Goal: Task Accomplishment & Management: Manage account settings

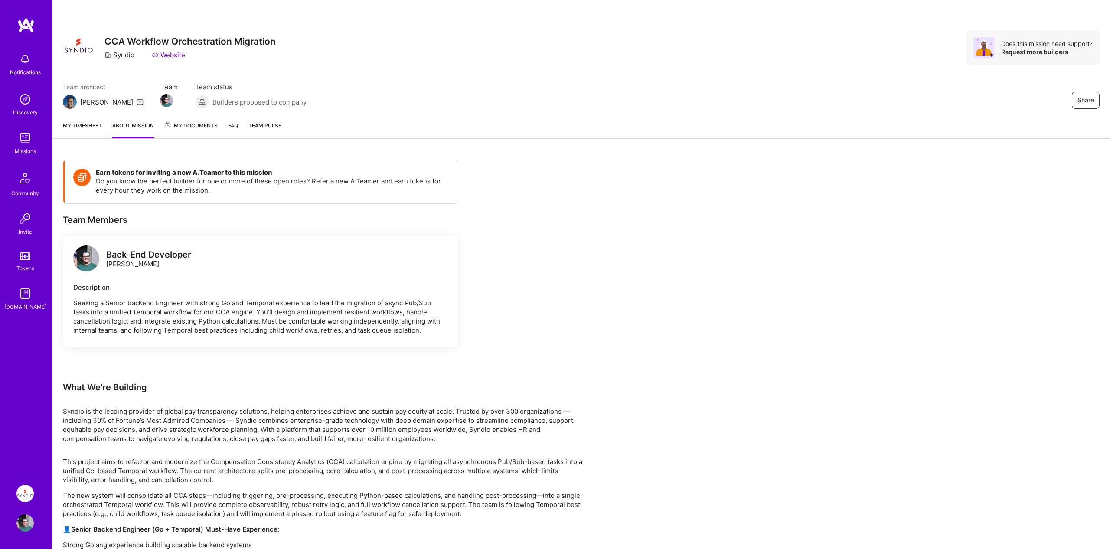
scroll to position [162, 0]
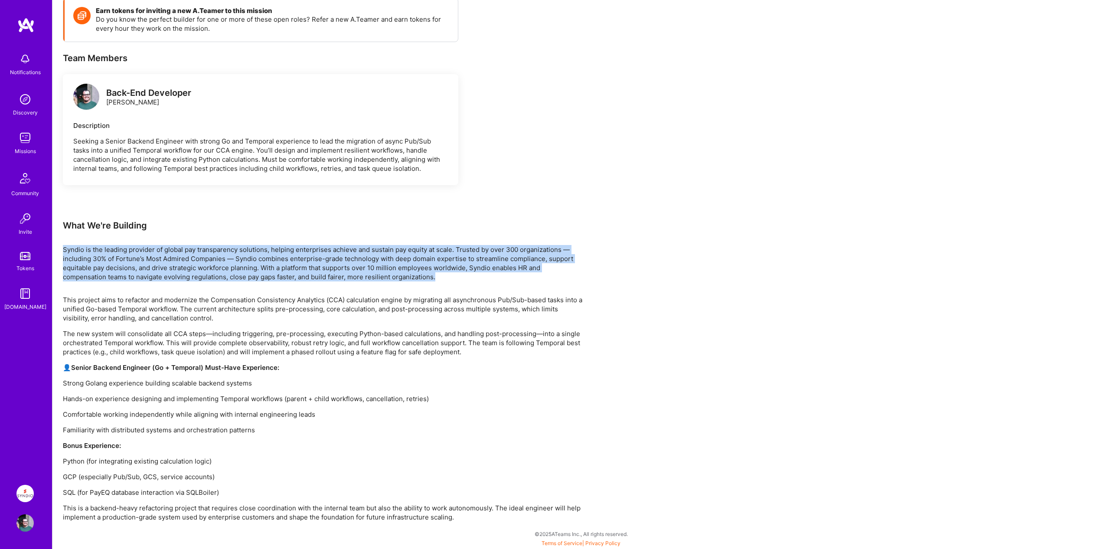
click at [105, 266] on p "Syndio is the leading provider of global pay transparency solutions, helping en…" at bounding box center [323, 263] width 520 height 36
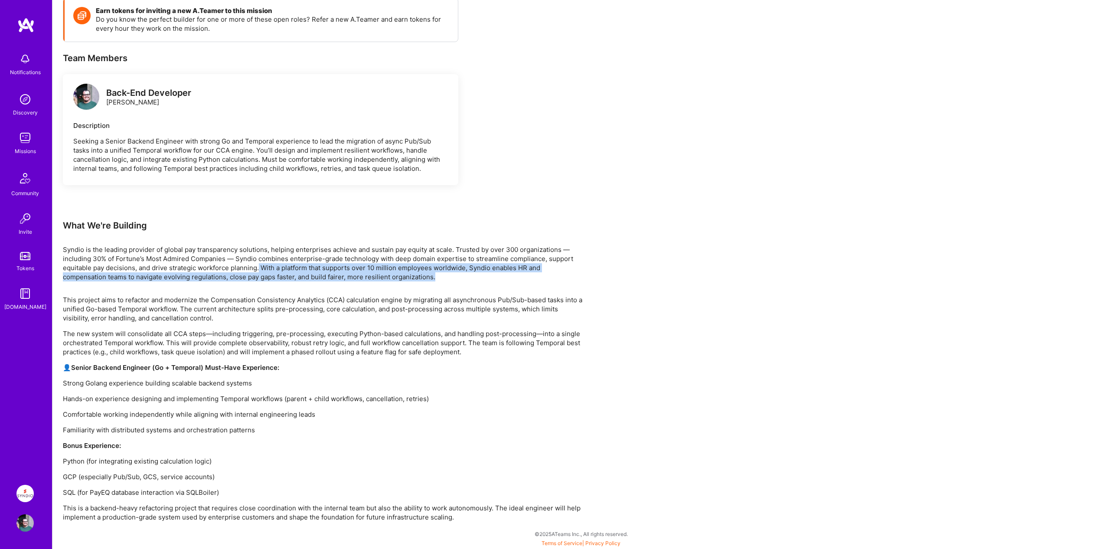
drag, startPoint x: 259, startPoint y: 268, endPoint x: 495, endPoint y: 277, distance: 236.0
click at [495, 277] on p "Syndio is the leading provider of global pay transparency solutions, helping en…" at bounding box center [323, 263] width 520 height 36
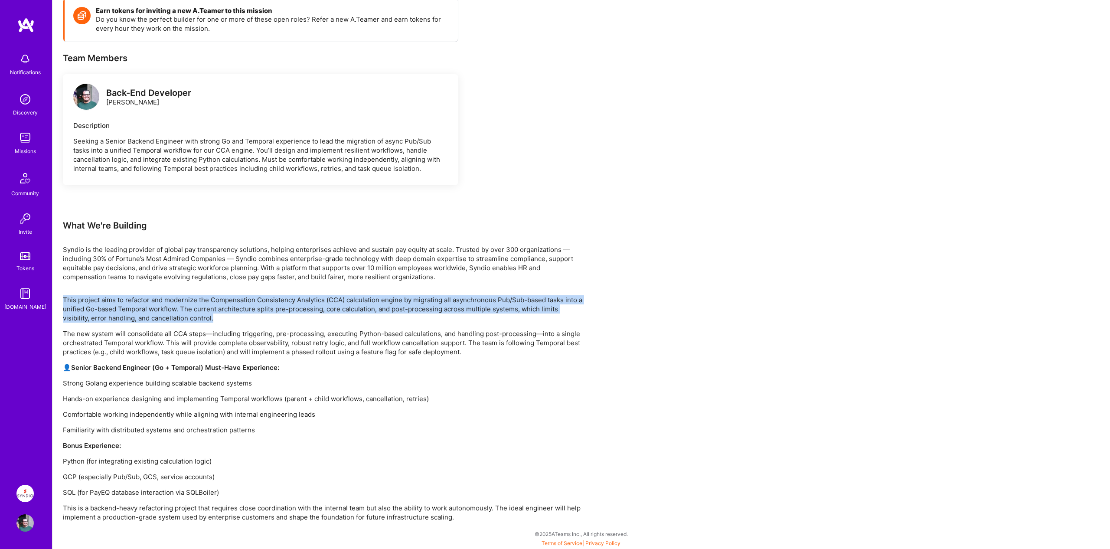
drag, startPoint x: 64, startPoint y: 299, endPoint x: 245, endPoint y: 316, distance: 182.0
click at [245, 316] on p "This project aims to refactor and modernize the Compensation Consistency Analyt…" at bounding box center [323, 308] width 520 height 27
drag, startPoint x: 347, startPoint y: 300, endPoint x: 594, endPoint y: 316, distance: 247.6
click at [594, 316] on div "Earn tokens for inviting a new [PERSON_NAME] to this mission Do you know the pe…" at bounding box center [580, 267] width 1057 height 561
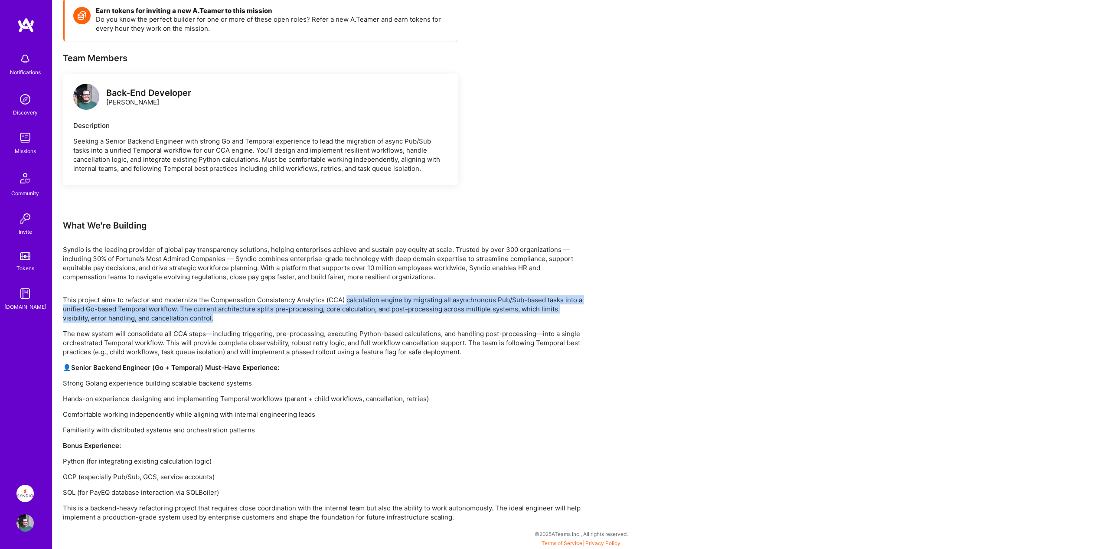
click at [594, 316] on div "Earn tokens for inviting a new [PERSON_NAME] to this mission Do you know the pe…" at bounding box center [580, 267] width 1057 height 561
drag, startPoint x: 182, startPoint y: 309, endPoint x: 230, endPoint y: 318, distance: 49.5
click at [230, 318] on p "This project aims to refactor and modernize the Compensation Consistency Analyt…" at bounding box center [323, 308] width 520 height 27
drag, startPoint x: 224, startPoint y: 317, endPoint x: 178, endPoint y: 306, distance: 46.8
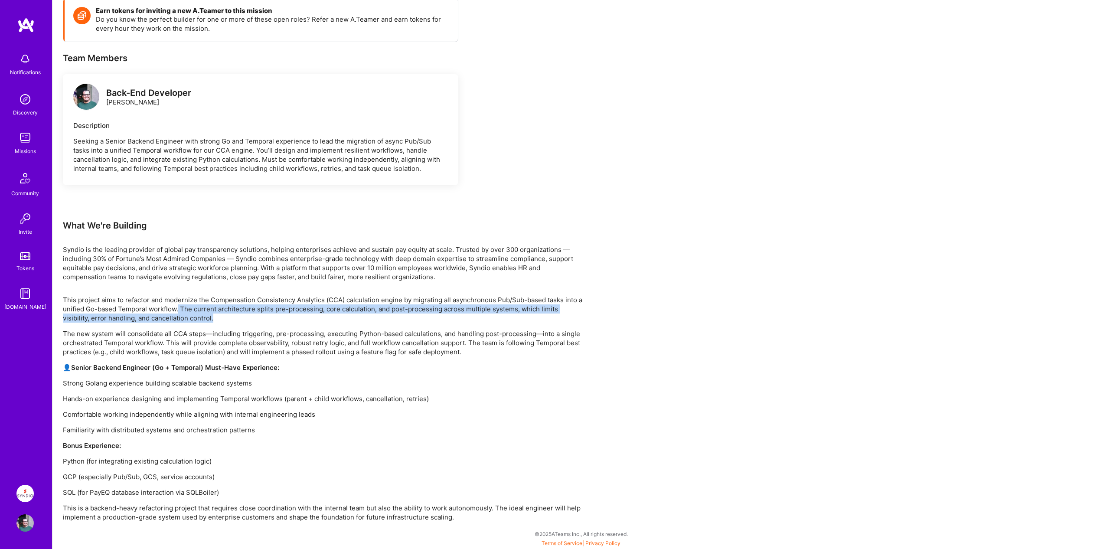
click at [178, 306] on p "This project aims to refactor and modernize the Compensation Consistency Analyt…" at bounding box center [323, 308] width 520 height 27
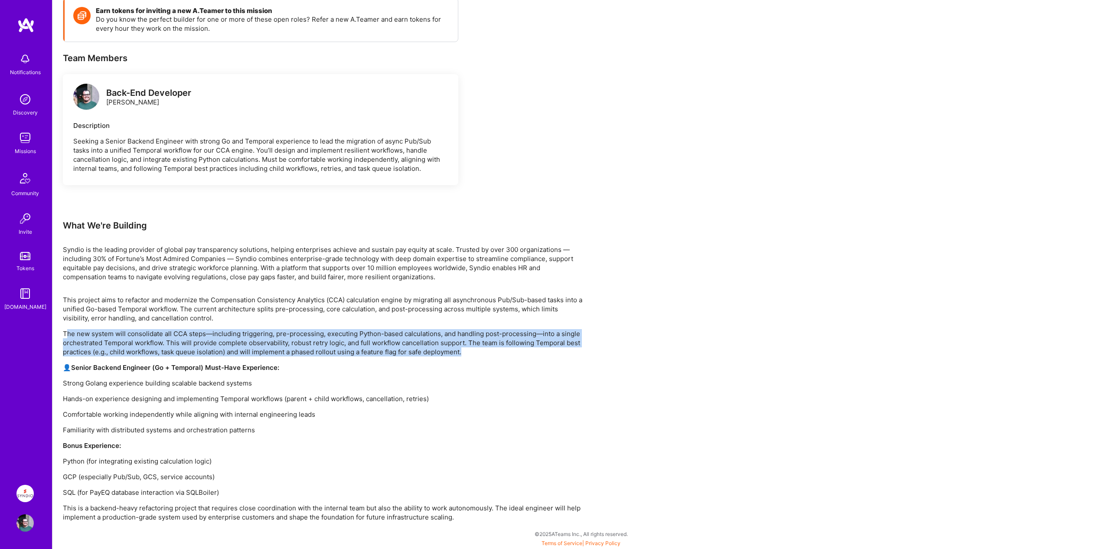
drag, startPoint x: 66, startPoint y: 334, endPoint x: 485, endPoint y: 352, distance: 419.1
click at [485, 352] on p "The new system will consolidate all CCA steps—including triggering, pre-process…" at bounding box center [323, 342] width 520 height 27
drag, startPoint x: 484, startPoint y: 352, endPoint x: 65, endPoint y: 331, distance: 419.3
click at [65, 331] on p "The new system will consolidate all CCA steps—including triggering, pre-process…" at bounding box center [323, 342] width 520 height 27
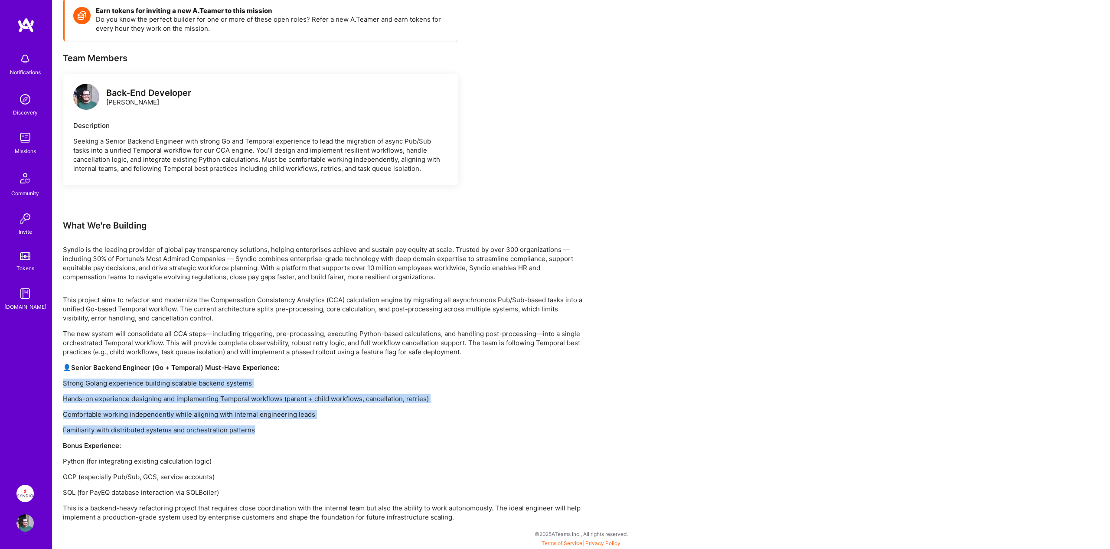
drag, startPoint x: 63, startPoint y: 383, endPoint x: 405, endPoint y: 430, distance: 344.7
click at [405, 430] on div "This project aims to refactor and modernize the Compensation Consistency Analyt…" at bounding box center [323, 408] width 520 height 226
click at [405, 430] on p "Familiarity with distributed systems and orchestration patterns" at bounding box center [323, 429] width 520 height 9
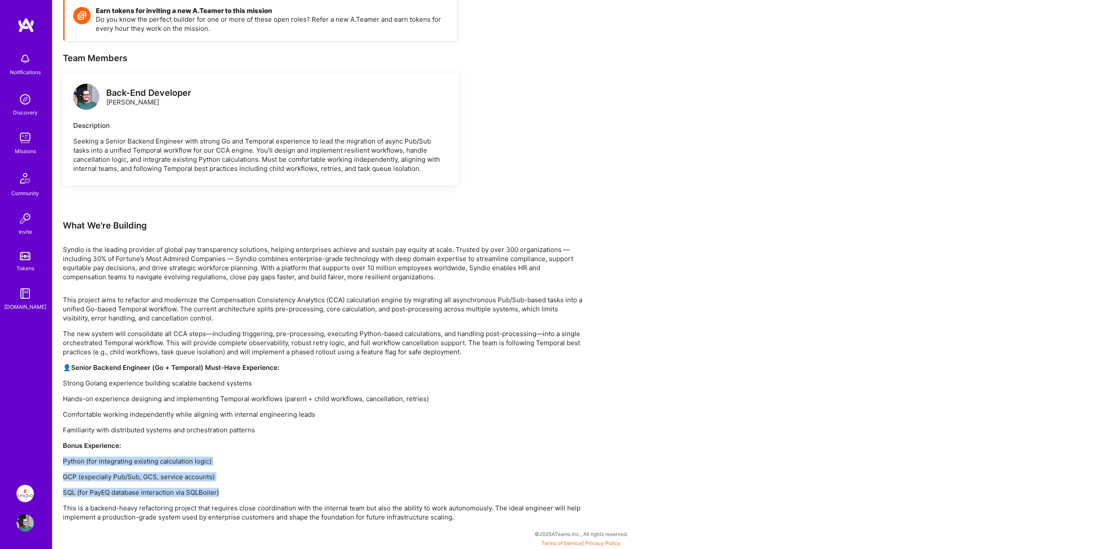
drag, startPoint x: 64, startPoint y: 460, endPoint x: 272, endPoint y: 492, distance: 210.5
click at [272, 492] on div "This project aims to refactor and modernize the Compensation Consistency Analyt…" at bounding box center [323, 408] width 520 height 226
click at [272, 492] on p "SQL (for PayEQ database interaction via SQLBoiler)" at bounding box center [323, 492] width 520 height 9
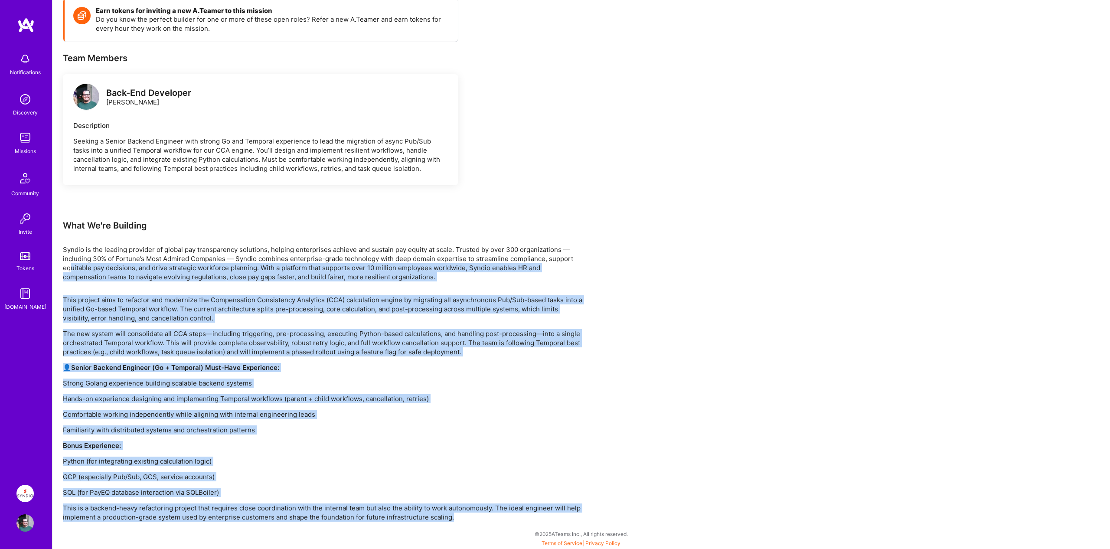
drag, startPoint x: 471, startPoint y: 516, endPoint x: 69, endPoint y: 267, distance: 472.0
click at [69, 267] on div "Earn tokens for inviting a new [PERSON_NAME] to this mission Do you know the pe…" at bounding box center [323, 260] width 520 height 524
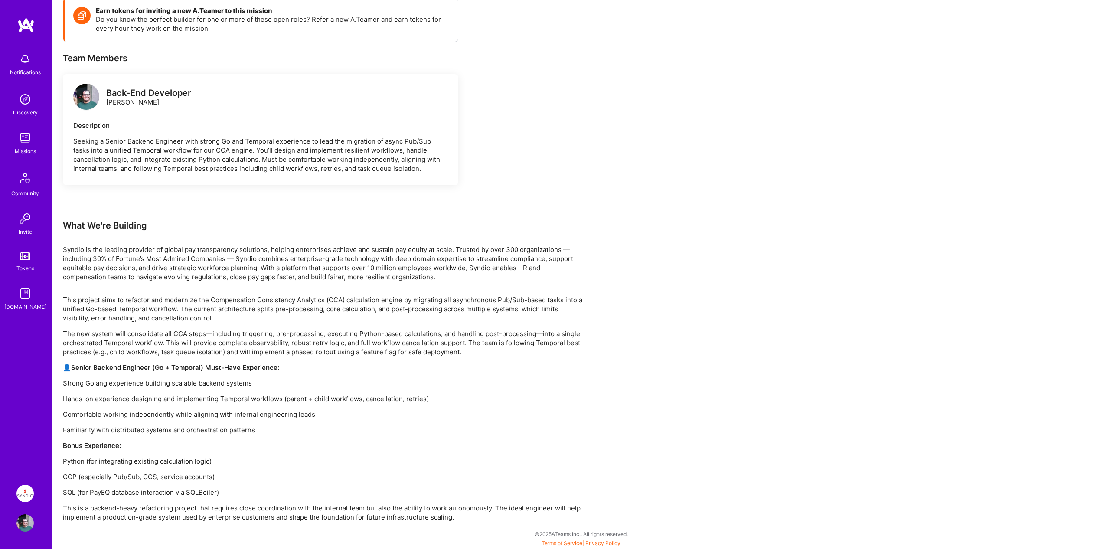
click at [454, 415] on p "Comfortable working independently while aligning with internal engineering leads" at bounding box center [323, 414] width 520 height 9
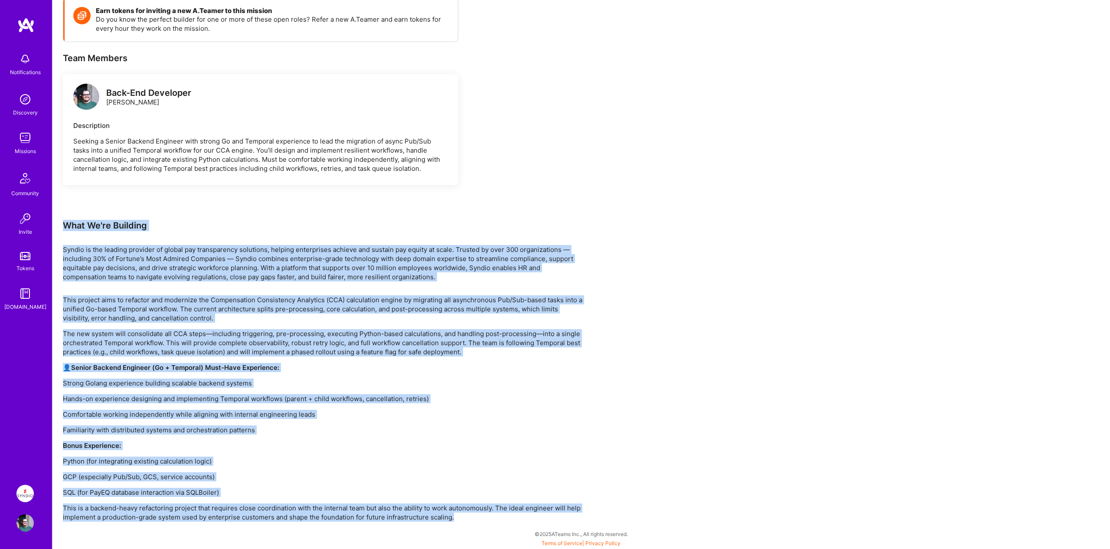
drag, startPoint x: 466, startPoint y: 519, endPoint x: 61, endPoint y: 225, distance: 500.9
click at [61, 225] on div "Earn tokens for inviting a new [PERSON_NAME] to this mission Do you know the pe…" at bounding box center [580, 267] width 1057 height 561
drag, startPoint x: 63, startPoint y: 224, endPoint x: 520, endPoint y: 521, distance: 545.1
click at [520, 521] on div "Earn tokens for inviting a new [PERSON_NAME] to this mission Do you know the pe…" at bounding box center [580, 267] width 1057 height 561
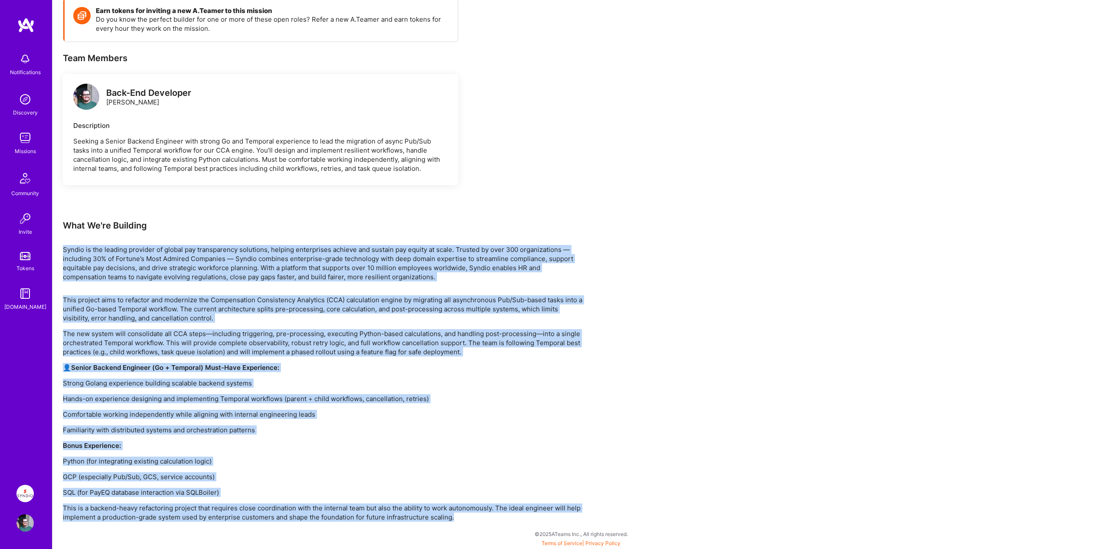
click at [489, 515] on p "This is a backend-heavy refactoring project that requires close coordination wi…" at bounding box center [323, 512] width 520 height 18
drag, startPoint x: 461, startPoint y: 514, endPoint x: 57, endPoint y: 224, distance: 497.3
click at [57, 224] on div "Earn tokens for inviting a new [PERSON_NAME] to this mission Do you know the pe…" at bounding box center [580, 267] width 1057 height 561
drag, startPoint x: 60, startPoint y: 224, endPoint x: 489, endPoint y: 512, distance: 517.2
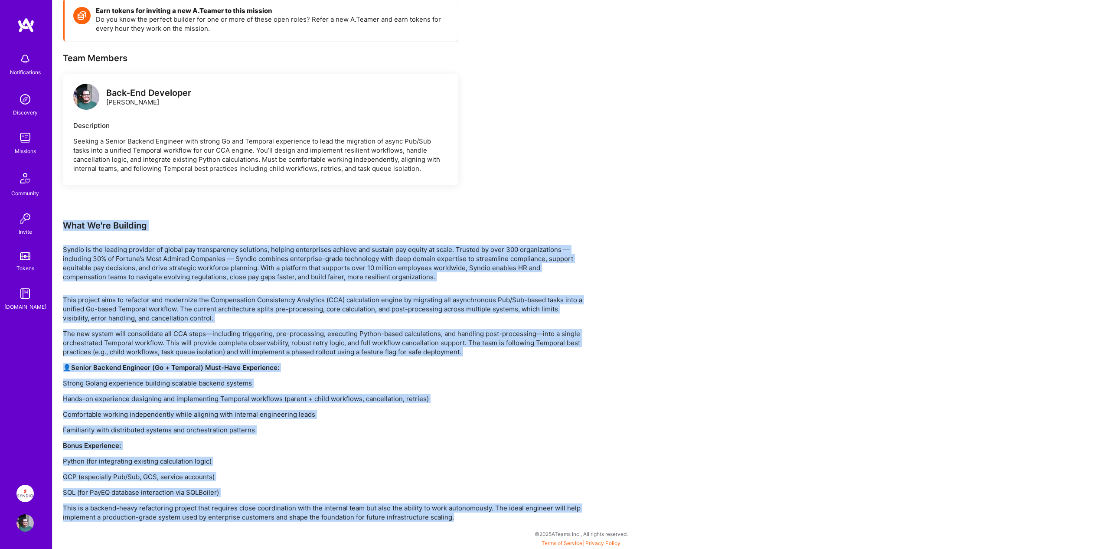
click at [489, 512] on div "Earn tokens for inviting a new [PERSON_NAME] to this mission Do you know the pe…" at bounding box center [580, 267] width 1057 height 561
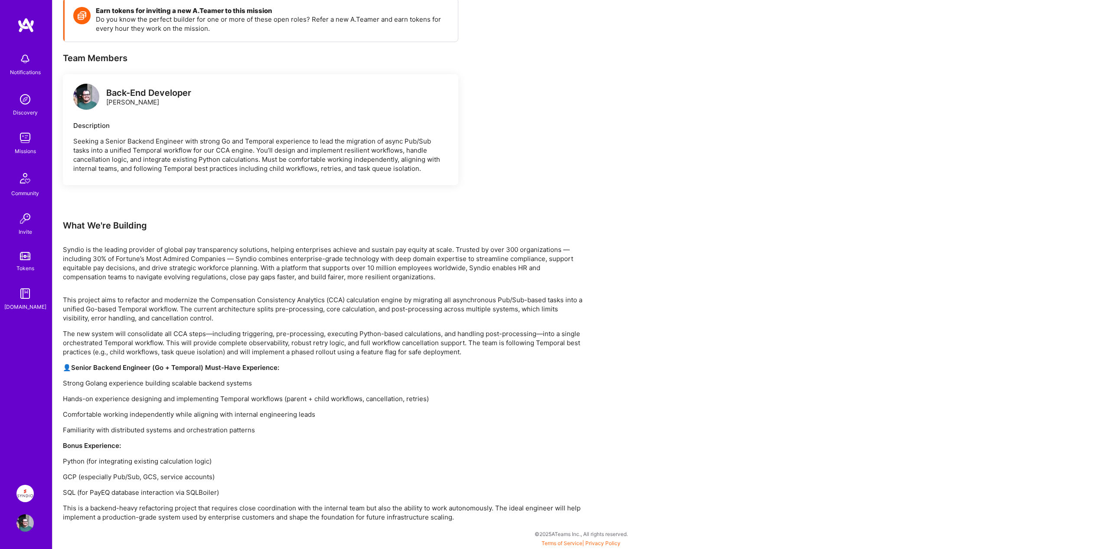
click at [489, 512] on p "This is a backend-heavy refactoring project that requires close coordination wi…" at bounding box center [323, 512] width 520 height 18
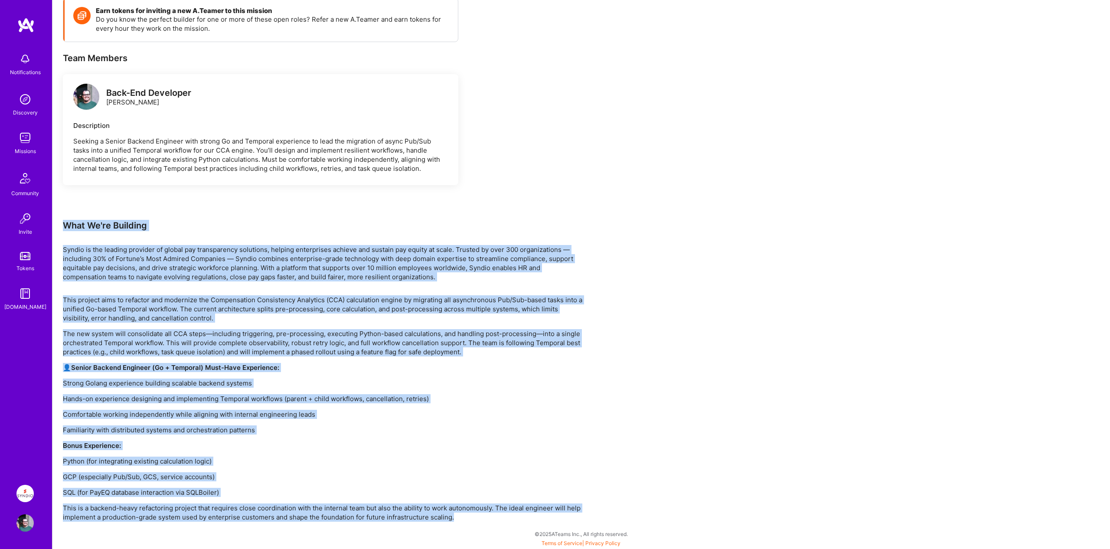
drag, startPoint x: 469, startPoint y: 513, endPoint x: 64, endPoint y: 225, distance: 496.8
click at [64, 225] on div "Earn tokens for inviting a new [PERSON_NAME] to this mission Do you know the pe…" at bounding box center [323, 260] width 520 height 524
click at [64, 225] on div "What We're Building" at bounding box center [323, 225] width 520 height 11
drag, startPoint x: 64, startPoint y: 225, endPoint x: 462, endPoint y: 516, distance: 492.9
click at [462, 516] on div "Earn tokens for inviting a new [PERSON_NAME] to this mission Do you know the pe…" at bounding box center [323, 260] width 520 height 524
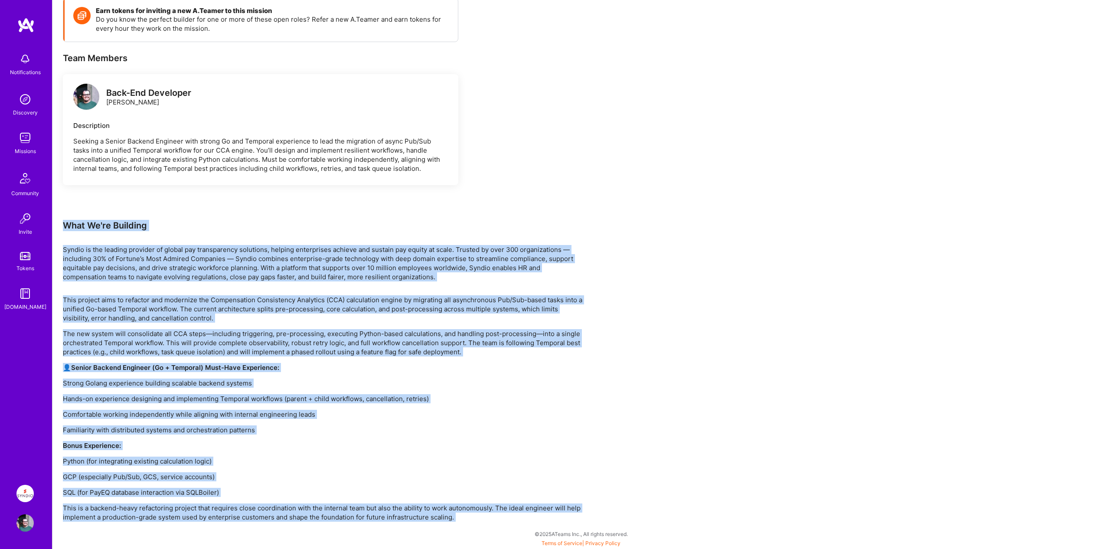
click at [462, 516] on p "This is a backend-heavy refactoring project that requires close coordination wi…" at bounding box center [323, 512] width 520 height 18
drag, startPoint x: 457, startPoint y: 514, endPoint x: 68, endPoint y: 224, distance: 485.6
click at [68, 224] on div "Earn tokens for inviting a new [PERSON_NAME] to this mission Do you know the pe…" at bounding box center [323, 260] width 520 height 524
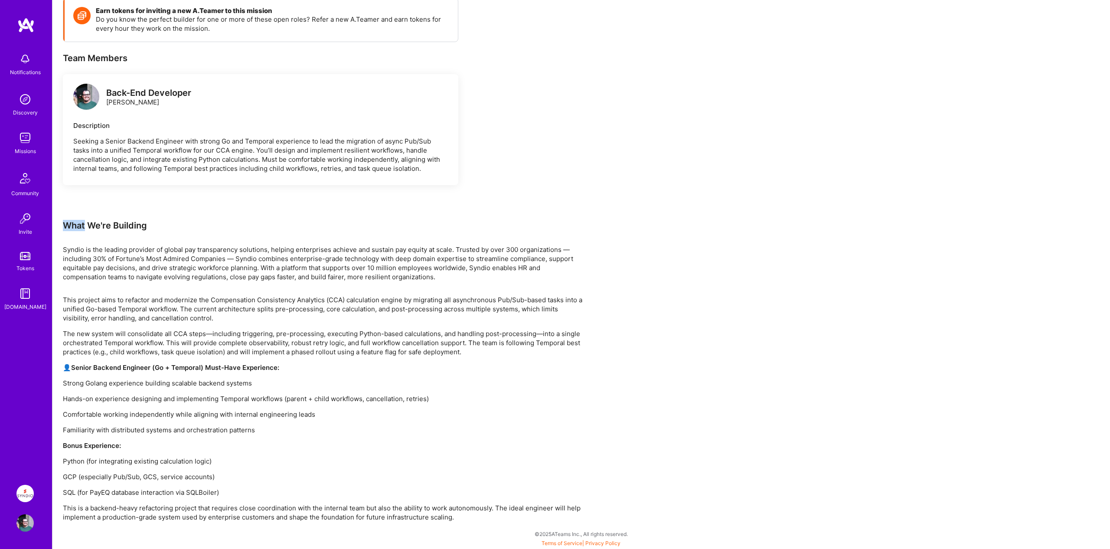
click at [66, 224] on div "What We're Building" at bounding box center [323, 225] width 520 height 11
click at [62, 223] on div "Earn tokens for inviting a new [PERSON_NAME] to this mission Do you know the pe…" at bounding box center [580, 267] width 1057 height 561
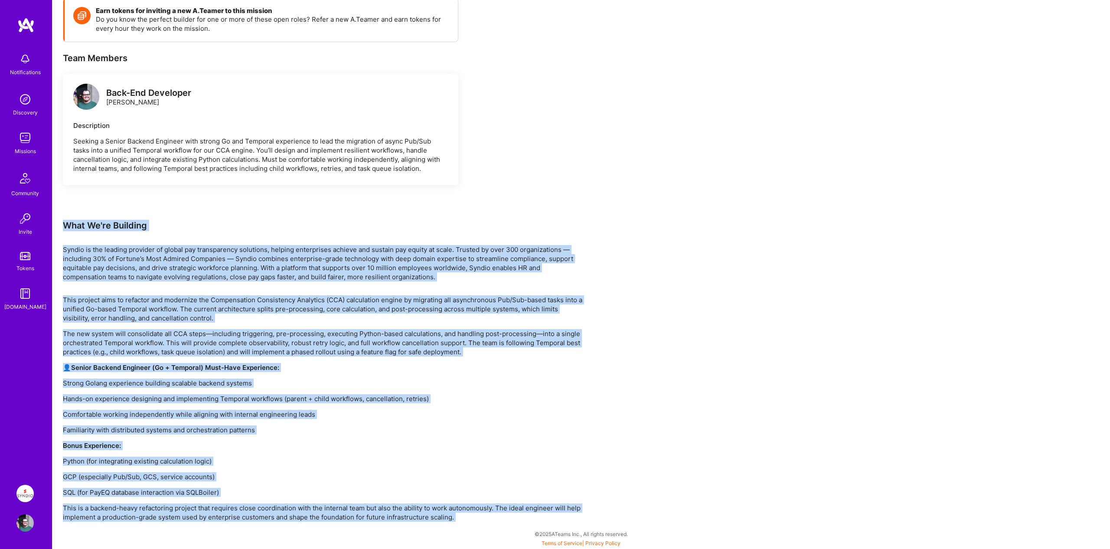
drag, startPoint x: 63, startPoint y: 225, endPoint x: 469, endPoint y: 516, distance: 499.5
click at [469, 516] on div "Earn tokens for inviting a new [PERSON_NAME] to this mission Do you know the pe…" at bounding box center [323, 260] width 520 height 524
click at [469, 516] on p "This is a backend-heavy refactoring project that requires close coordination wi…" at bounding box center [323, 512] width 520 height 18
drag, startPoint x: 459, startPoint y: 514, endPoint x: 61, endPoint y: 224, distance: 492.7
click at [61, 224] on div "Earn tokens for inviting a new [PERSON_NAME] to this mission Do you know the pe…" at bounding box center [580, 267] width 1057 height 561
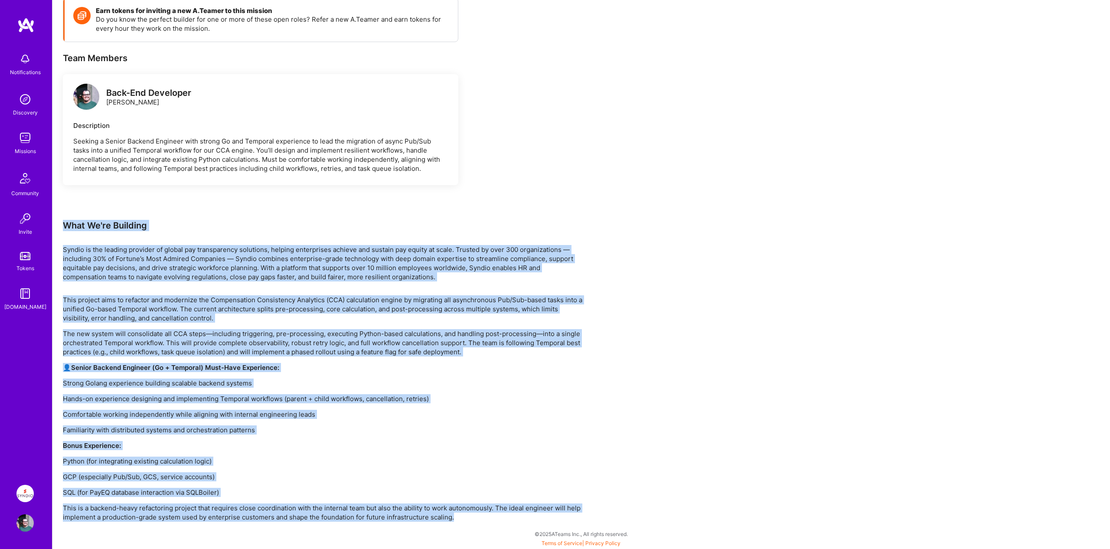
click at [61, 224] on div "Earn tokens for inviting a new [PERSON_NAME] to this mission Do you know the pe…" at bounding box center [580, 267] width 1057 height 561
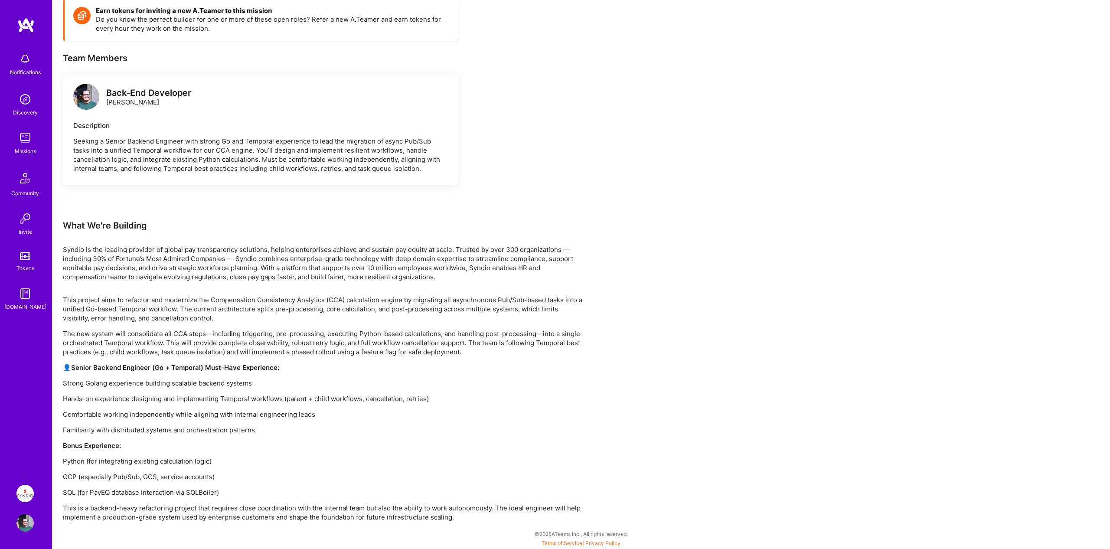
click at [70, 224] on div "What We're Building" at bounding box center [323, 225] width 520 height 11
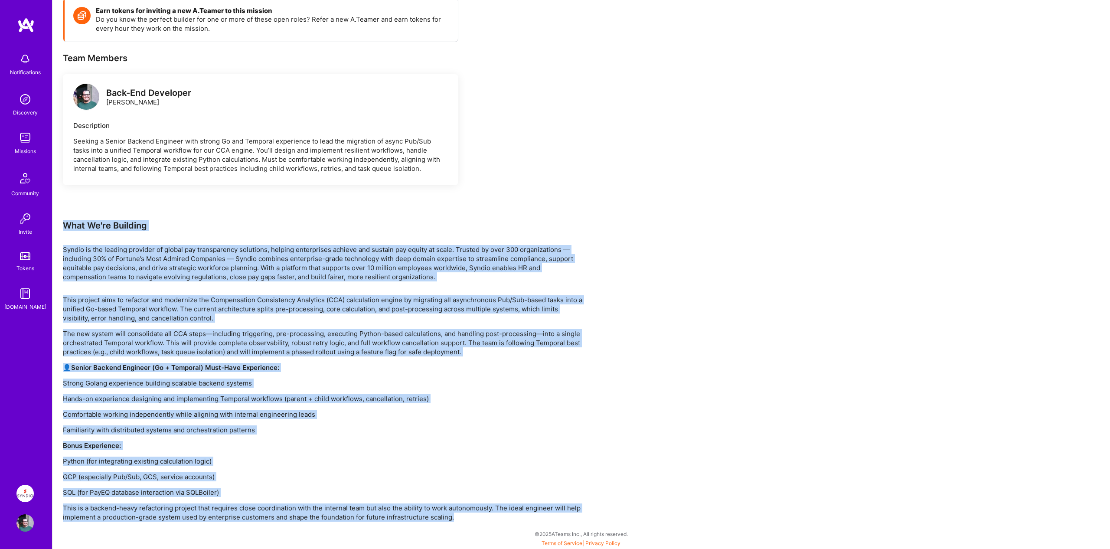
drag, startPoint x: 65, startPoint y: 224, endPoint x: 508, endPoint y: 515, distance: 530.3
click at [508, 515] on div "Earn tokens for inviting a new [PERSON_NAME] to this mission Do you know the pe…" at bounding box center [323, 260] width 520 height 524
click at [509, 515] on p "This is a backend-heavy refactoring project that requires close coordination wi…" at bounding box center [323, 512] width 520 height 18
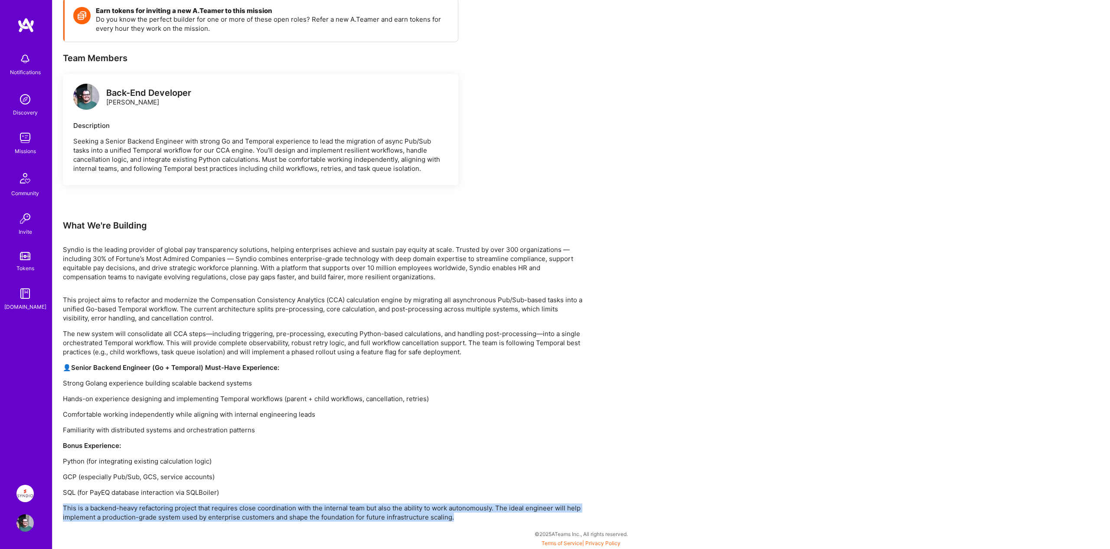
drag, startPoint x: 63, startPoint y: 507, endPoint x: 464, endPoint y: 518, distance: 401.5
click at [464, 518] on p "This is a backend-heavy refactoring project that requires close coordination wi…" at bounding box center [323, 512] width 520 height 18
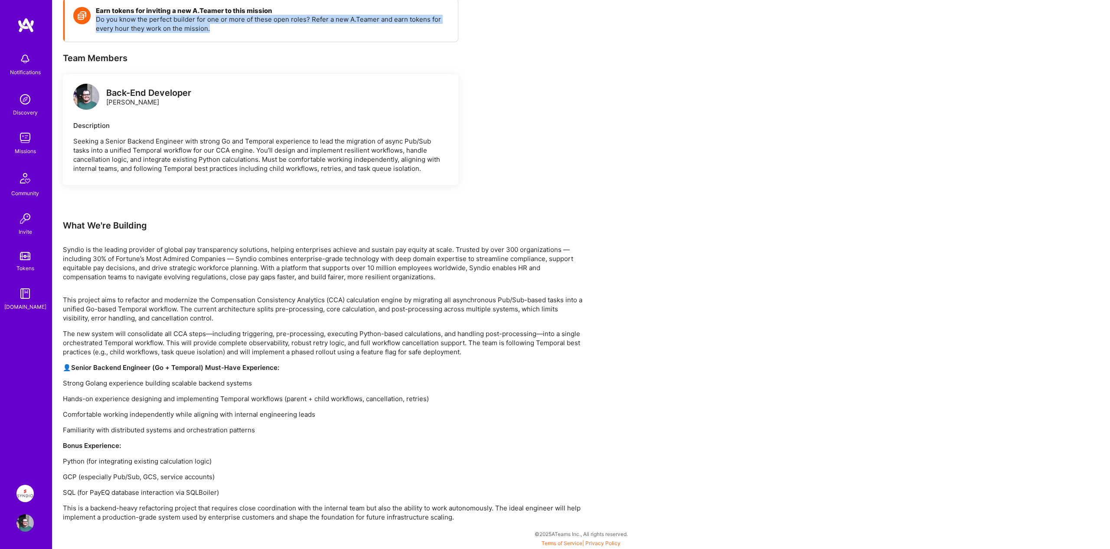
drag, startPoint x: 97, startPoint y: 20, endPoint x: 238, endPoint y: 28, distance: 142.0
click at [238, 28] on p "Do you know the perfect builder for one or more of these open roles? Refer a ne…" at bounding box center [272, 24] width 353 height 18
drag, startPoint x: 195, startPoint y: 19, endPoint x: 258, endPoint y: 31, distance: 64.4
click at [258, 31] on p "Do you know the perfect builder for one or more of these open roles? Refer a ne…" at bounding box center [272, 24] width 353 height 18
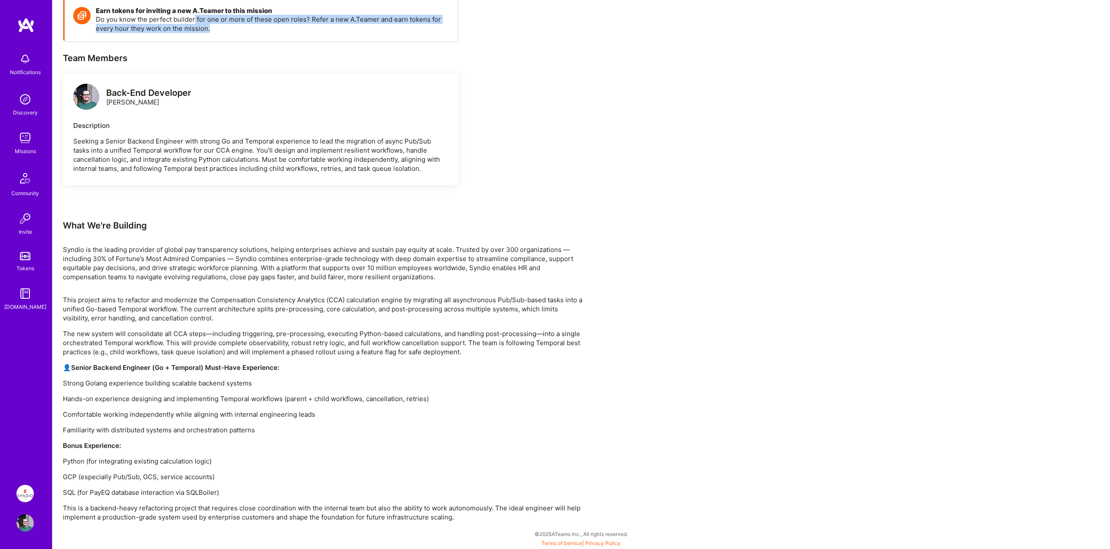
click at [258, 31] on p "Do you know the perfect builder for one or more of these open roles? Refer a ne…" at bounding box center [272, 24] width 353 height 18
drag, startPoint x: 311, startPoint y: 18, endPoint x: 432, endPoint y: 34, distance: 122.0
click at [432, 34] on div "Earn tokens for inviting a new [PERSON_NAME] to this mission Do you know the pe…" at bounding box center [261, 19] width 393 height 43
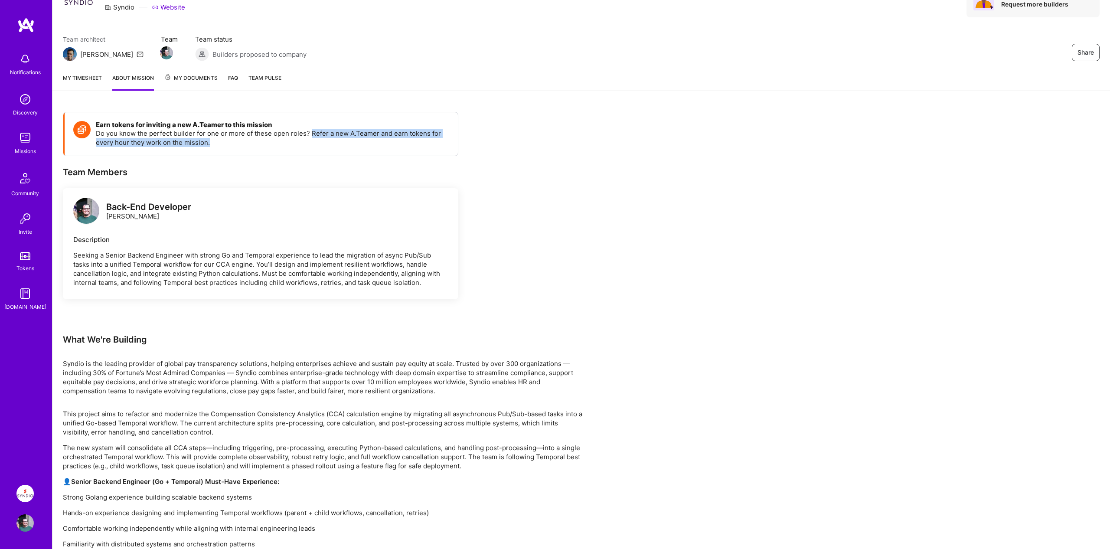
scroll to position [0, 0]
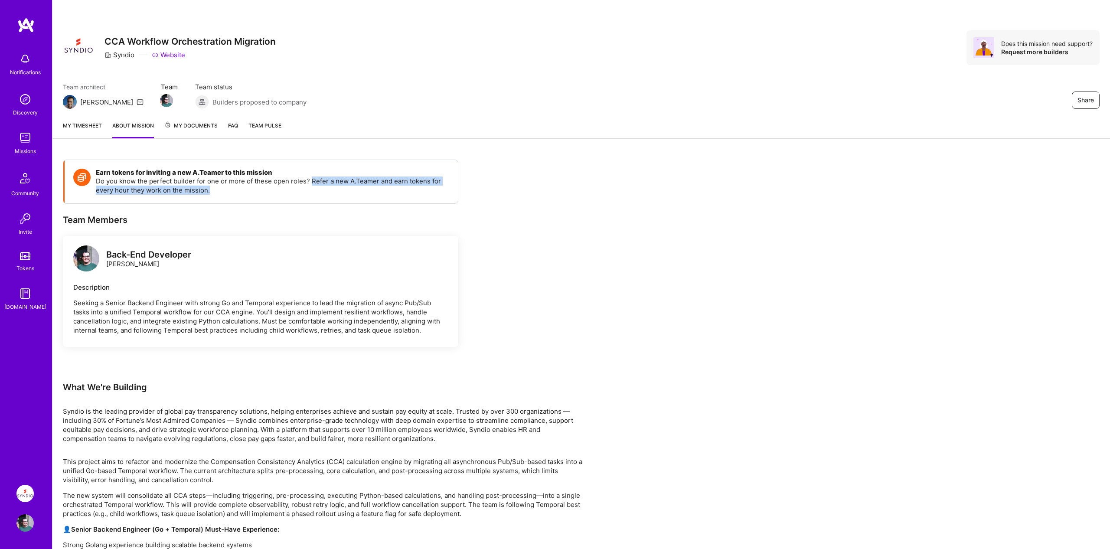
click at [190, 127] on span "My Documents" at bounding box center [190, 126] width 53 height 10
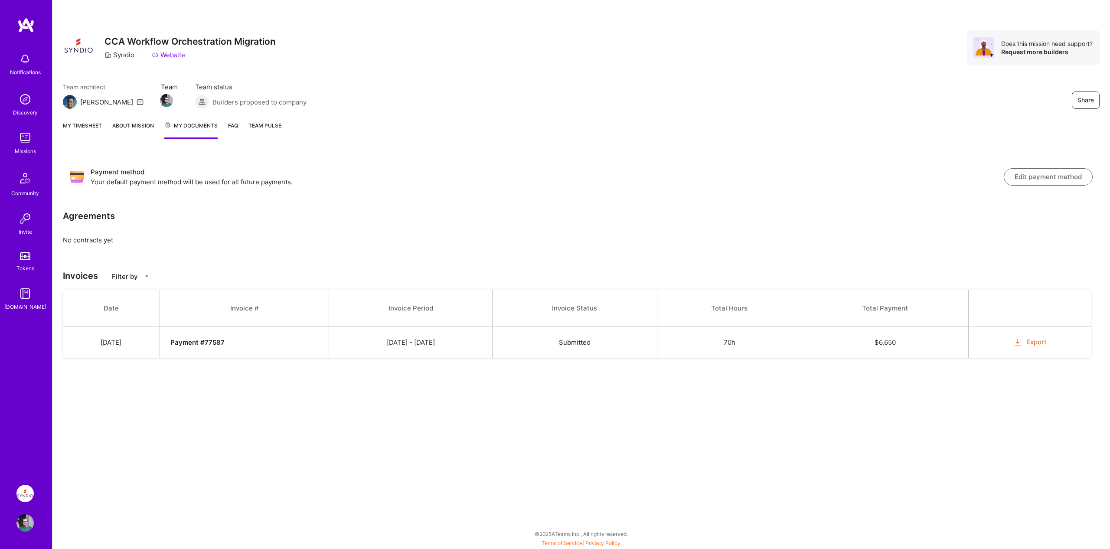
click at [590, 343] on span "Submitted" at bounding box center [575, 342] width 32 height 8
click at [746, 342] on td "70h" at bounding box center [729, 342] width 145 height 31
click at [1046, 342] on button "Export" at bounding box center [1030, 342] width 34 height 10
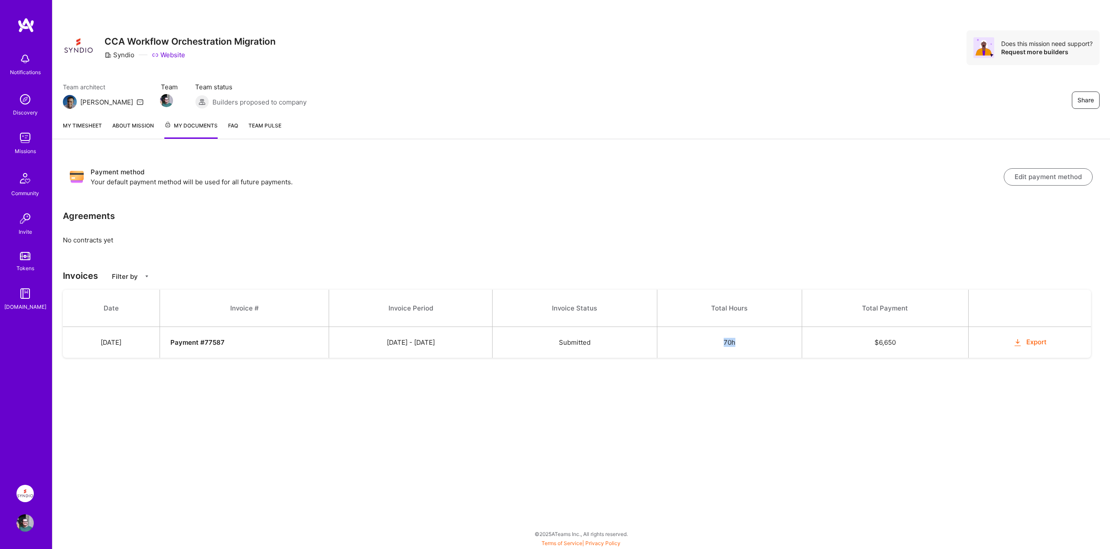
click at [232, 127] on link "FAQ" at bounding box center [233, 130] width 10 height 18
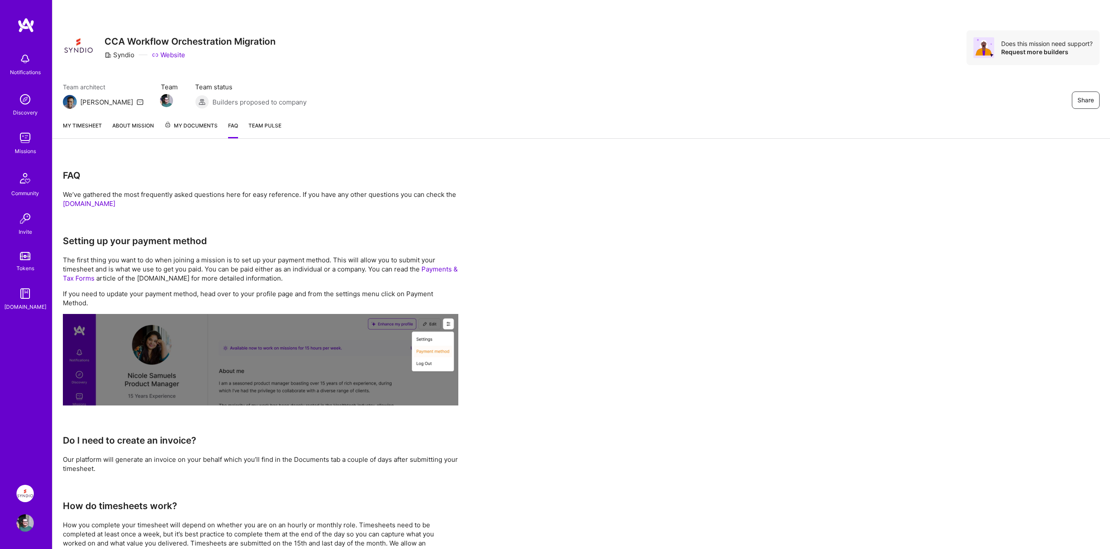
click at [265, 127] on span "Team Pulse" at bounding box center [264, 125] width 33 height 7
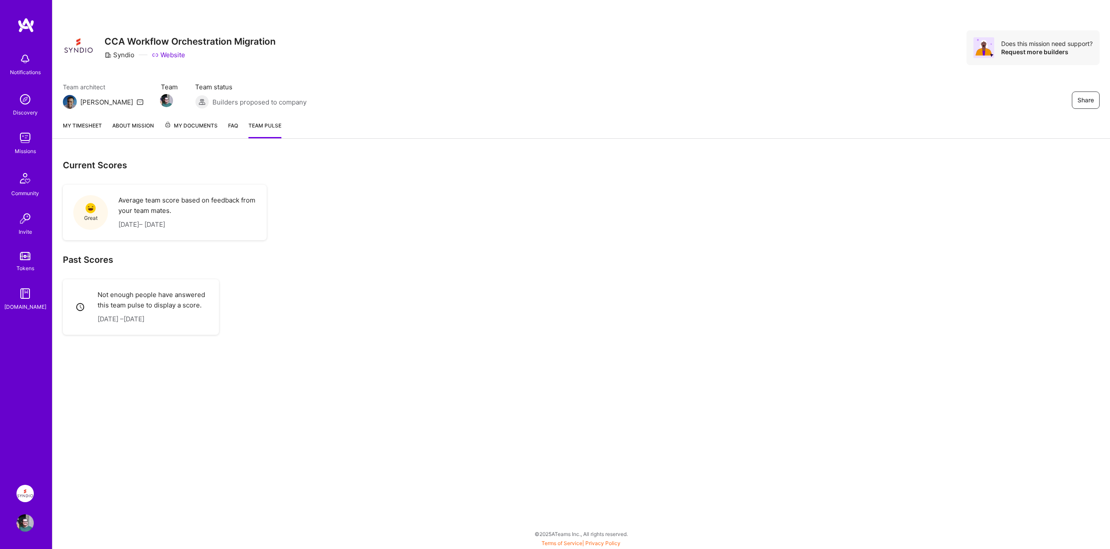
drag, startPoint x: 119, startPoint y: 199, endPoint x: 253, endPoint y: 227, distance: 136.8
click at [253, 227] on div "Average team score based on feedback from your team mates. [DATE] – [DATE]" at bounding box center [187, 212] width 138 height 35
click at [253, 227] on p "[DATE] – [DATE]" at bounding box center [187, 224] width 138 height 10
drag, startPoint x: 181, startPoint y: 215, endPoint x: 120, endPoint y: 199, distance: 63.6
click at [120, 199] on div "Average team score based on feedback from your team mates. [DATE] – [DATE]" at bounding box center [187, 212] width 138 height 35
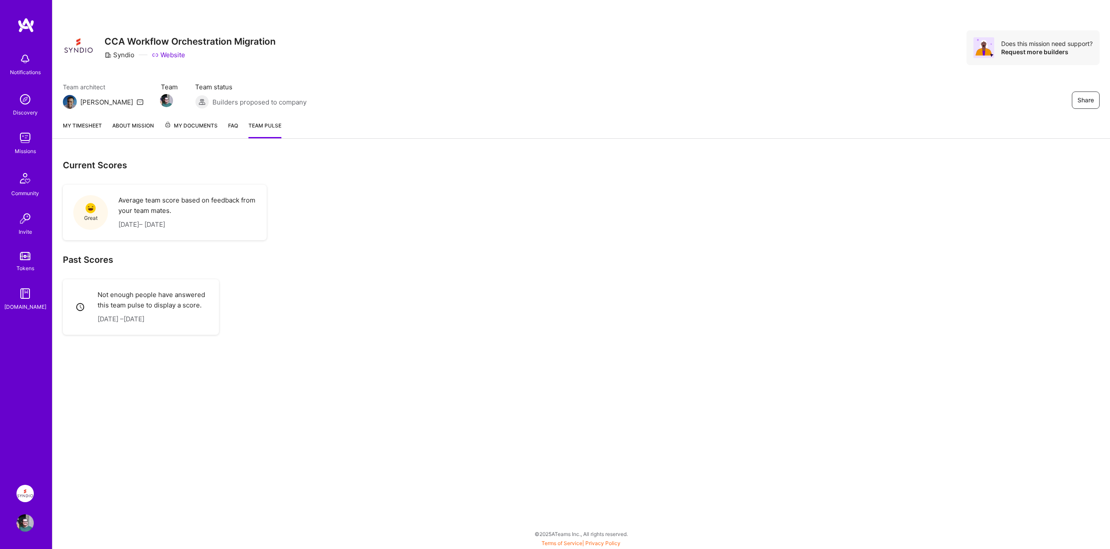
click at [120, 199] on p "Average team score based on feedback from your team mates." at bounding box center [187, 205] width 138 height 21
click at [81, 120] on div "My timesheet About Mission My Documents FAQ Team Pulse" at bounding box center [580, 126] width 1057 height 25
click at [83, 126] on link "My timesheet" at bounding box center [82, 129] width 39 height 17
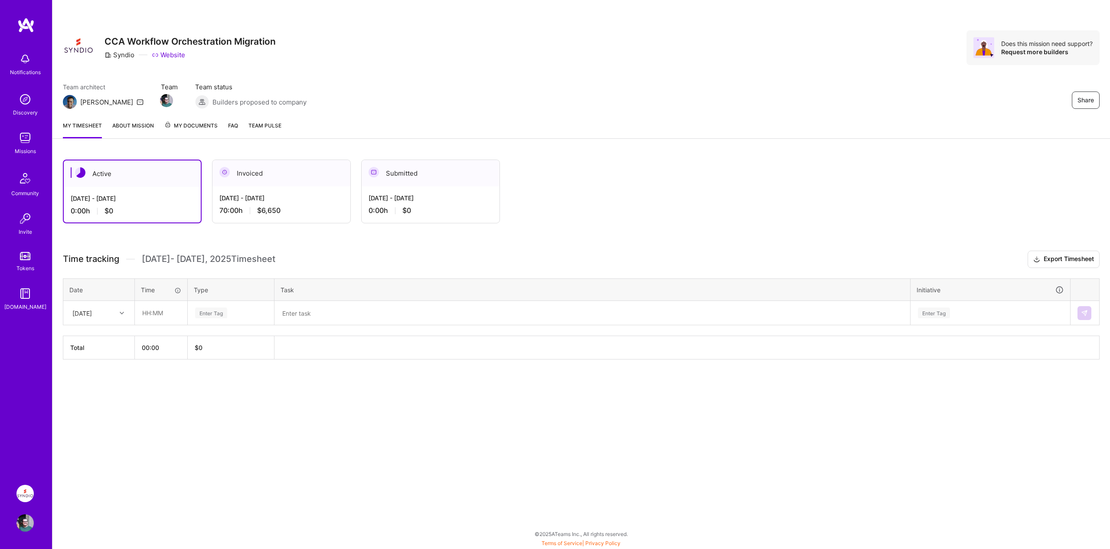
click at [641, 163] on div "Active Sep 16 - Sep 30, 2025 0:00 h $0 Invoiced Sep 1 - Sep 15, 2025 70:00 h $6…" at bounding box center [534, 192] width 943 height 64
click at [159, 65] on div "Share CCA Workflow Orchestration Migration Syndio Website Does this mission nee…" at bounding box center [580, 57] width 1057 height 114
click at [406, 101] on div "Team architect Luis Team Team status Builders proposed to company Share" at bounding box center [581, 95] width 1036 height 26
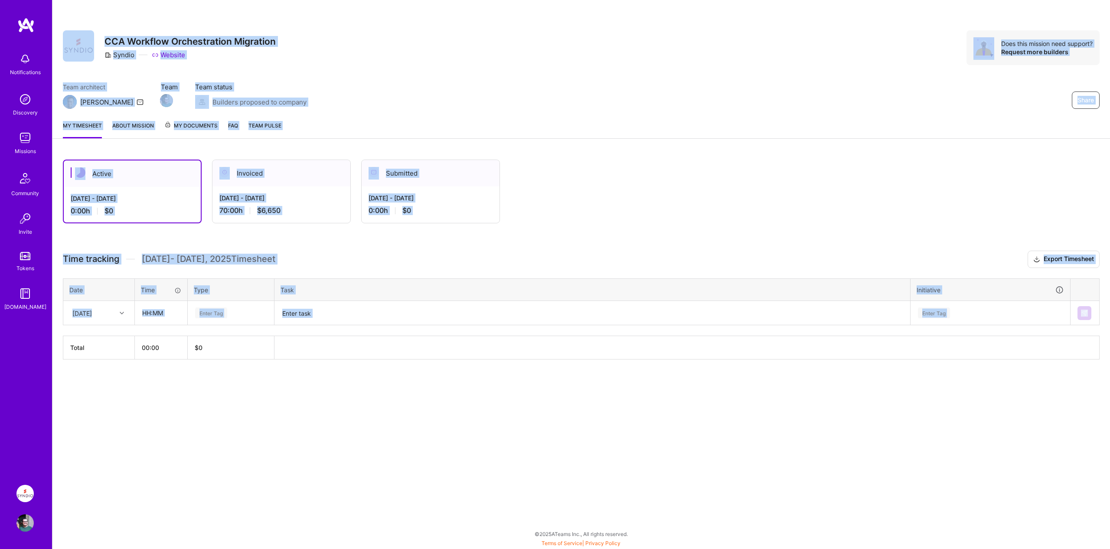
drag, startPoint x: 71, startPoint y: 14, endPoint x: 632, endPoint y: 425, distance: 695.6
click at [632, 425] on div "Share CCA Workflow Orchestration Migration Syndio Website Does this mission nee…" at bounding box center [581, 274] width 1058 height 549
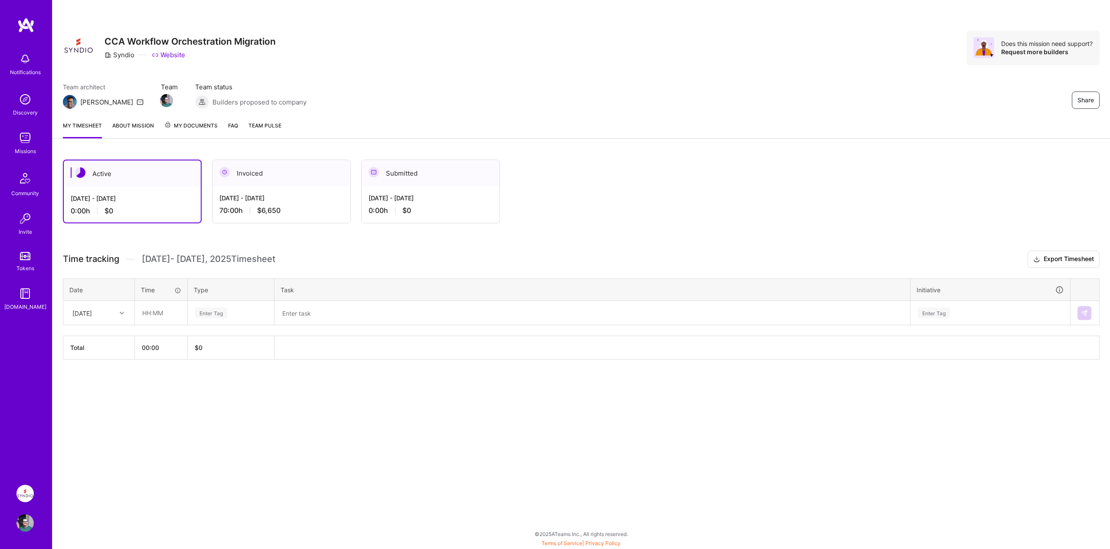
click at [632, 425] on div "Share CCA Workflow Orchestration Migration Syndio Website Does this mission nee…" at bounding box center [581, 274] width 1058 height 549
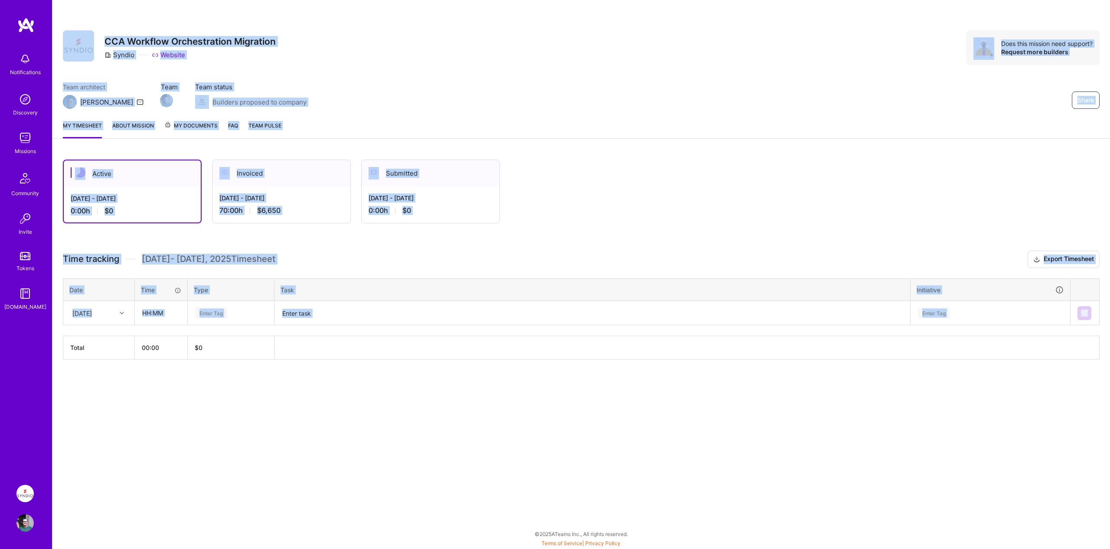
drag, startPoint x: 69, startPoint y: 20, endPoint x: 601, endPoint y: 395, distance: 651.0
click at [601, 395] on div "Share CCA Workflow Orchestration Migration Syndio Website Does this mission nee…" at bounding box center [581, 274] width 1058 height 549
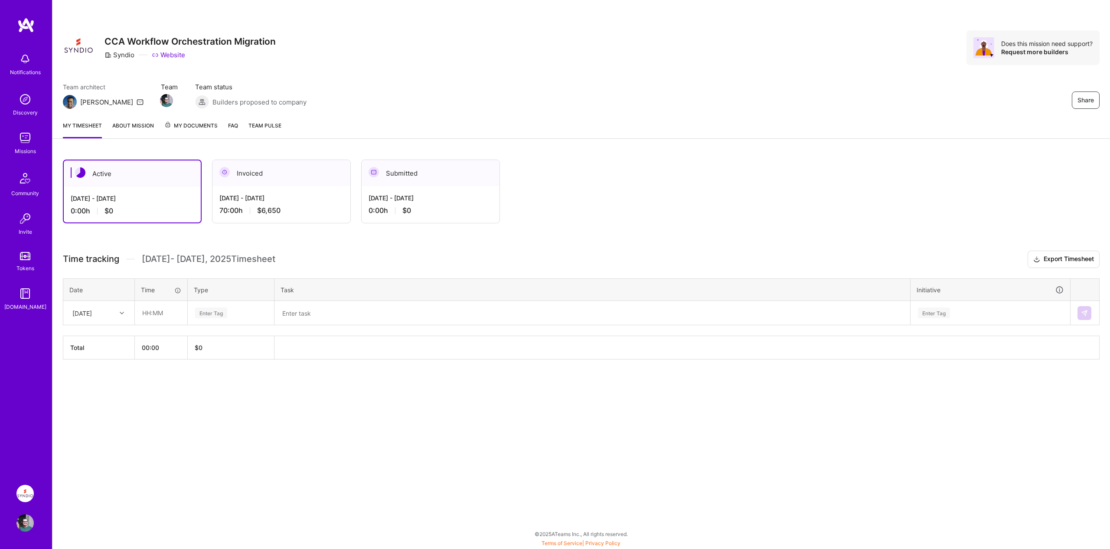
click at [601, 395] on div "Active Sep 16 - Sep 30, 2025 0:00 h $0 Invoiced Sep 1 - Sep 15, 2025 70:00 h $6…" at bounding box center [580, 275] width 1057 height 253
